Goal: Task Accomplishment & Management: Manage account settings

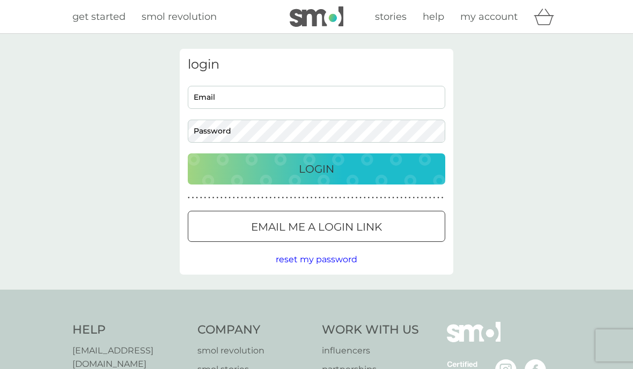
click at [254, 95] on input "Email" at bounding box center [316, 97] width 257 height 23
type input "[EMAIL_ADDRESS][DOMAIN_NAME]"
click at [325, 168] on p "Login" at bounding box center [316, 168] width 35 height 17
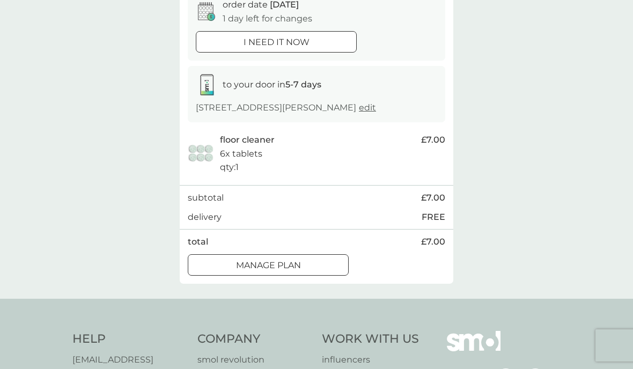
scroll to position [117, 0]
click at [310, 265] on div "Manage plan" at bounding box center [268, 265] width 160 height 14
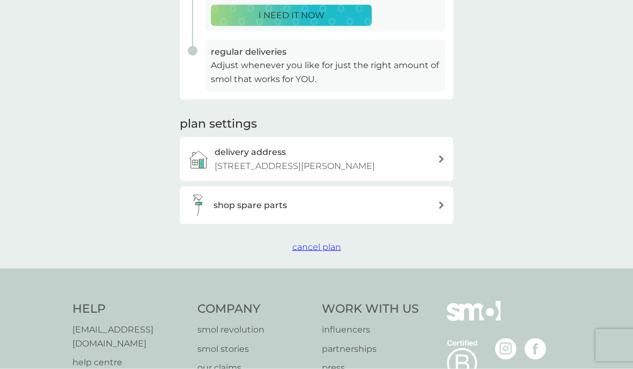
scroll to position [273, 0]
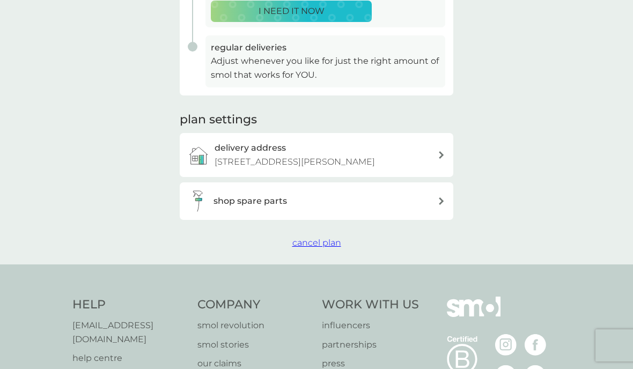
click at [322, 242] on span "cancel plan" at bounding box center [316, 243] width 49 height 10
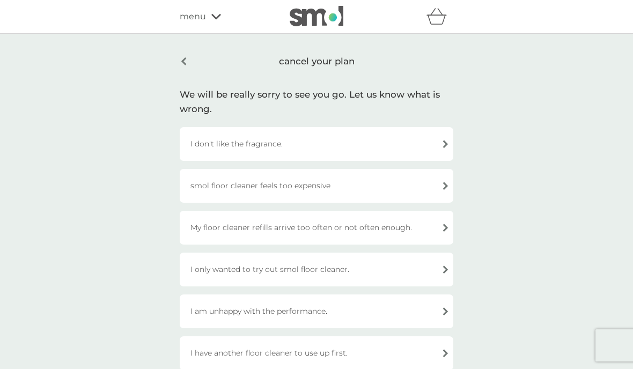
click at [189, 60] on div "cancel your plan" at bounding box center [316, 61] width 273 height 25
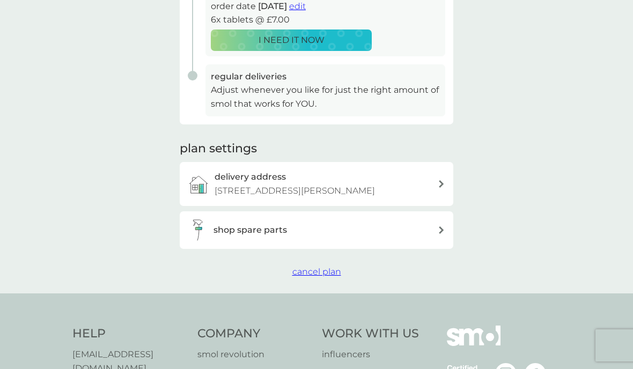
scroll to position [243, 0]
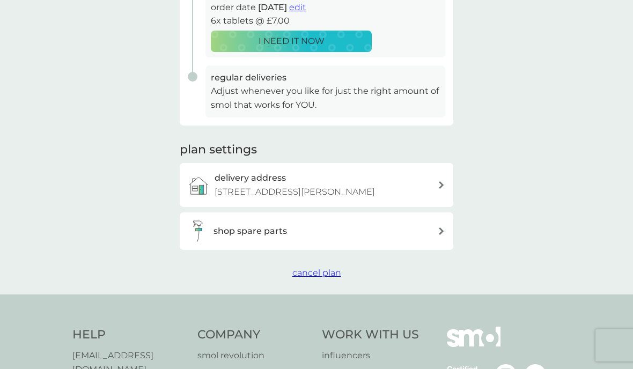
click at [440, 183] on icon at bounding box center [441, 185] width 5 height 8
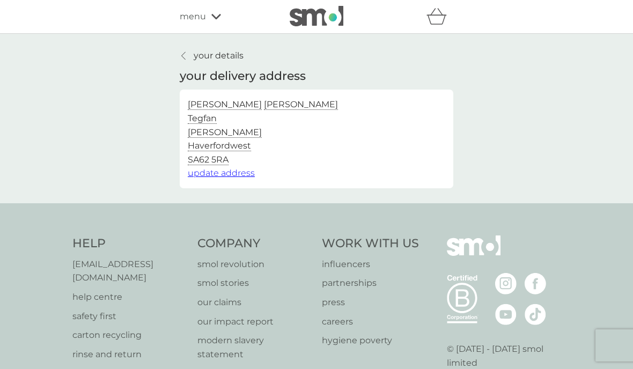
click at [180, 56] on link "your details" at bounding box center [212, 56] width 64 height 14
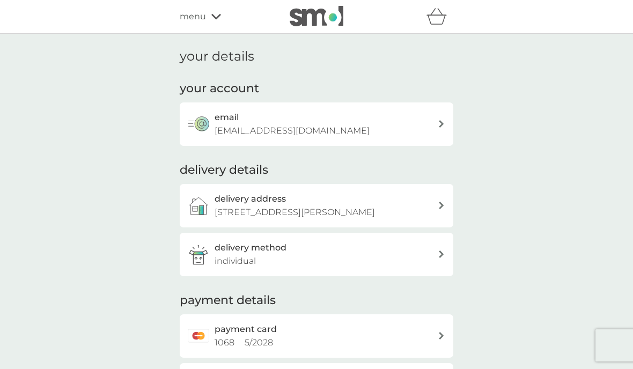
click at [204, 19] on span "menu" at bounding box center [193, 17] width 26 height 14
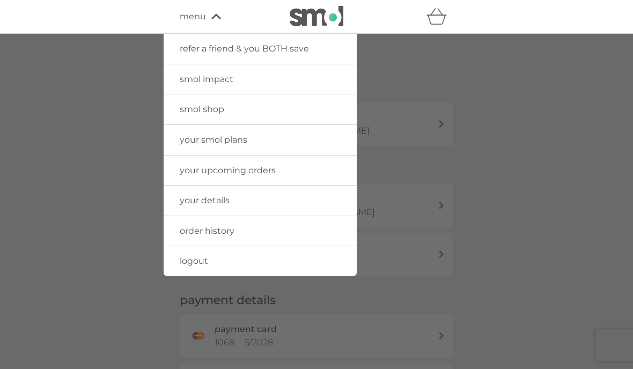
click at [255, 145] on link "your smol plans" at bounding box center [260, 140] width 193 height 30
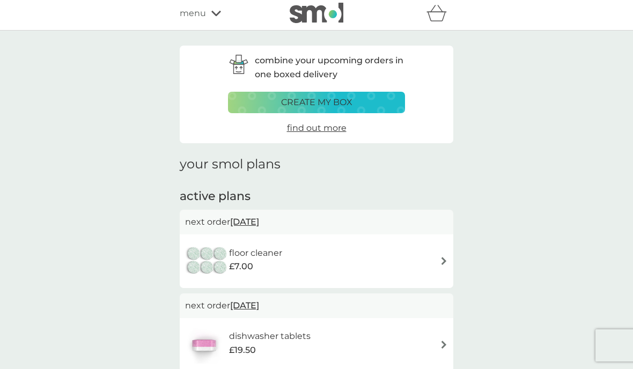
scroll to position [10, 0]
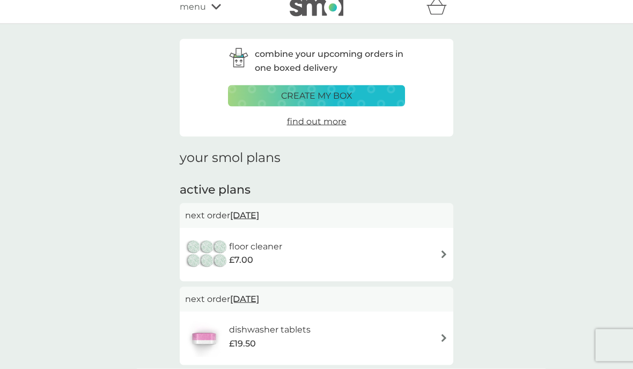
click at [445, 254] on img at bounding box center [444, 254] width 8 height 8
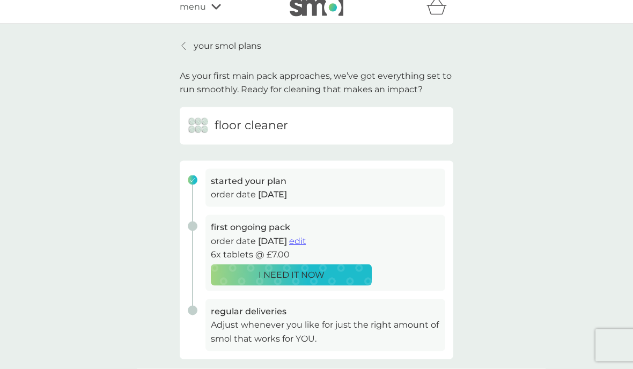
scroll to position [55, 0]
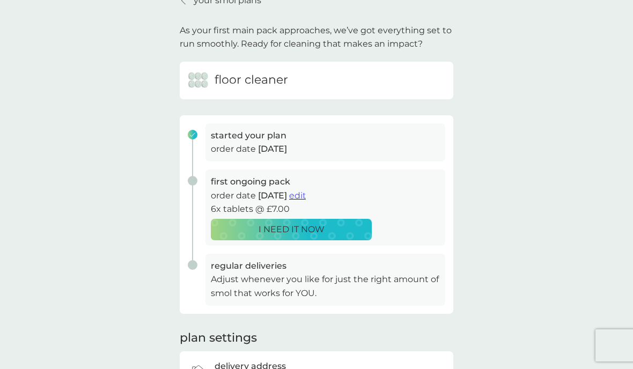
click at [306, 199] on button "edit" at bounding box center [297, 196] width 17 height 14
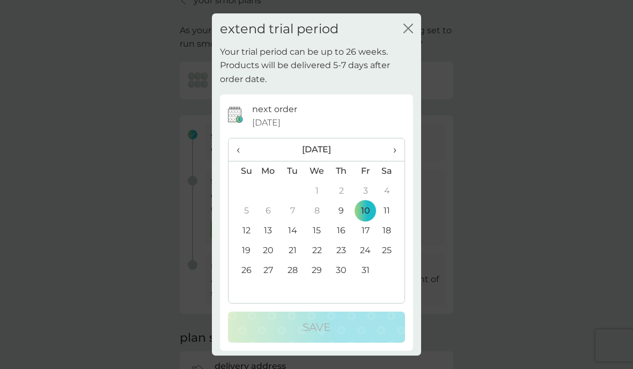
click at [397, 147] on th "›" at bounding box center [390, 149] width 27 height 23
click at [396, 146] on span "›" at bounding box center [391, 149] width 11 height 23
click at [395, 146] on span "›" at bounding box center [391, 149] width 11 height 23
click at [397, 144] on th "›" at bounding box center [390, 149] width 27 height 23
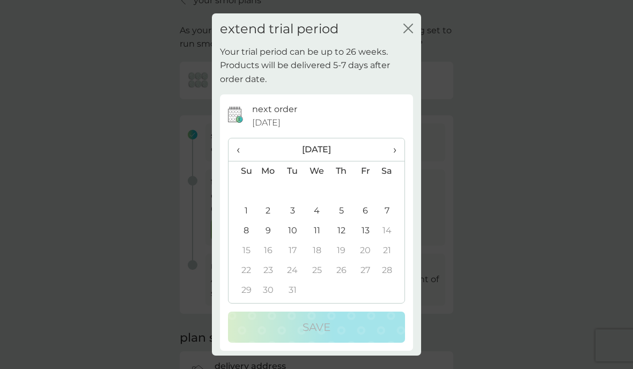
click at [398, 145] on th "›" at bounding box center [390, 149] width 27 height 23
click at [398, 142] on th "›" at bounding box center [390, 149] width 27 height 23
click at [400, 142] on th "›" at bounding box center [390, 149] width 27 height 23
click at [399, 142] on th "›" at bounding box center [390, 149] width 27 height 23
click at [396, 151] on span "›" at bounding box center [391, 149] width 11 height 23
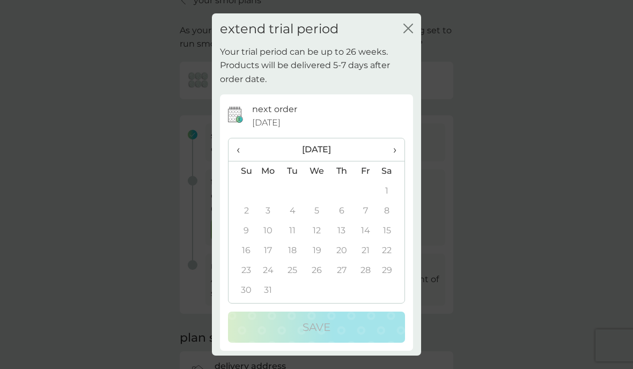
click at [396, 151] on span "›" at bounding box center [391, 149] width 11 height 23
click at [397, 144] on th "›" at bounding box center [390, 149] width 27 height 23
click at [374, 209] on td "6" at bounding box center [365, 211] width 24 height 20
click at [359, 235] on td "13" at bounding box center [365, 231] width 24 height 20
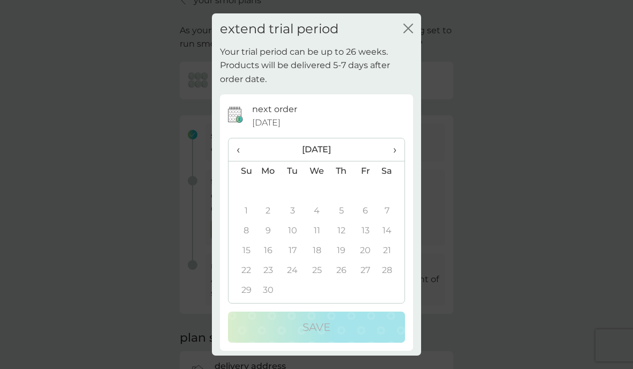
click at [268, 119] on span "10 Oct 2025" at bounding box center [266, 123] width 28 height 14
click at [244, 151] on span "‹" at bounding box center [241, 149] width 11 height 23
click at [238, 143] on span "‹" at bounding box center [241, 149] width 11 height 23
click at [347, 210] on td "10" at bounding box center [341, 211] width 24 height 20
click at [240, 144] on span "‹" at bounding box center [241, 149] width 11 height 23
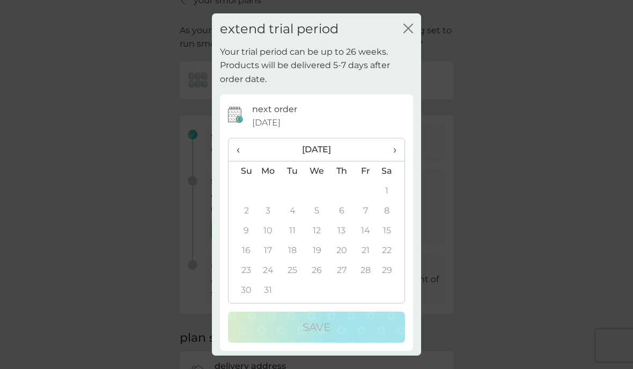
click at [242, 147] on span "‹" at bounding box center [241, 149] width 11 height 23
click at [248, 144] on th "‹" at bounding box center [241, 149] width 27 height 23
click at [243, 151] on span "‹" at bounding box center [241, 149] width 11 height 23
click at [242, 154] on span "‹" at bounding box center [241, 149] width 11 height 23
click at [232, 168] on th "Su" at bounding box center [241, 171] width 27 height 20
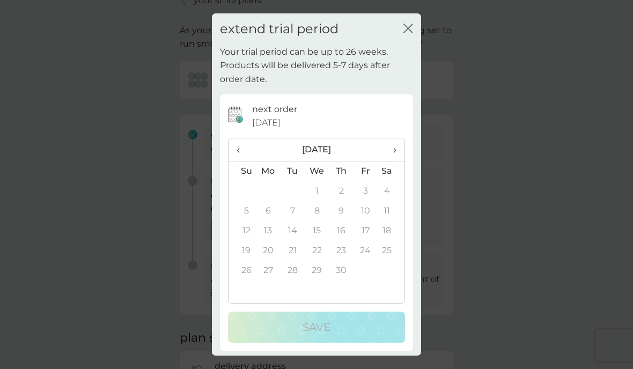
click at [249, 147] on th "‹" at bounding box center [241, 149] width 27 height 23
click at [376, 229] on td "13" at bounding box center [365, 231] width 24 height 20
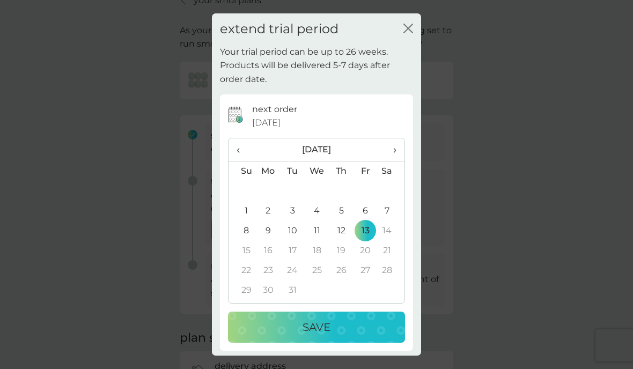
click at [342, 337] on button "Save" at bounding box center [316, 327] width 177 height 31
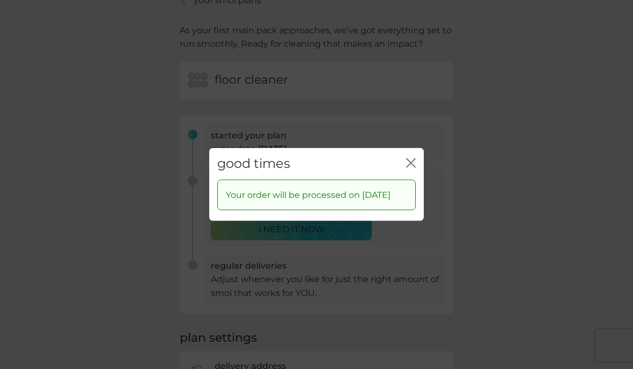
click at [414, 158] on icon "close" at bounding box center [411, 163] width 10 height 10
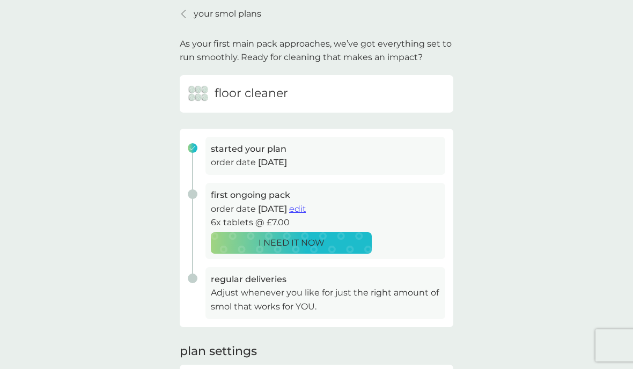
scroll to position [0, 0]
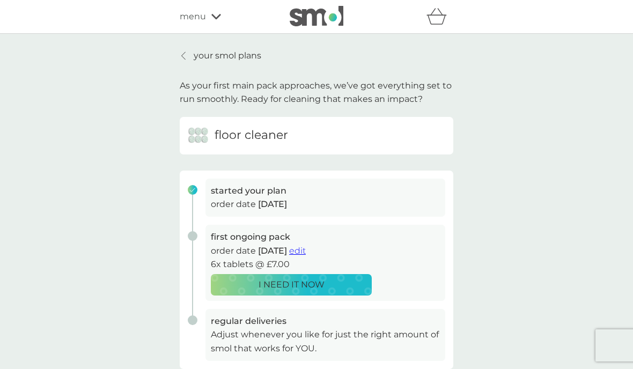
click at [244, 58] on p "your smol plans" at bounding box center [228, 56] width 68 height 14
